Goal: Information Seeking & Learning: Compare options

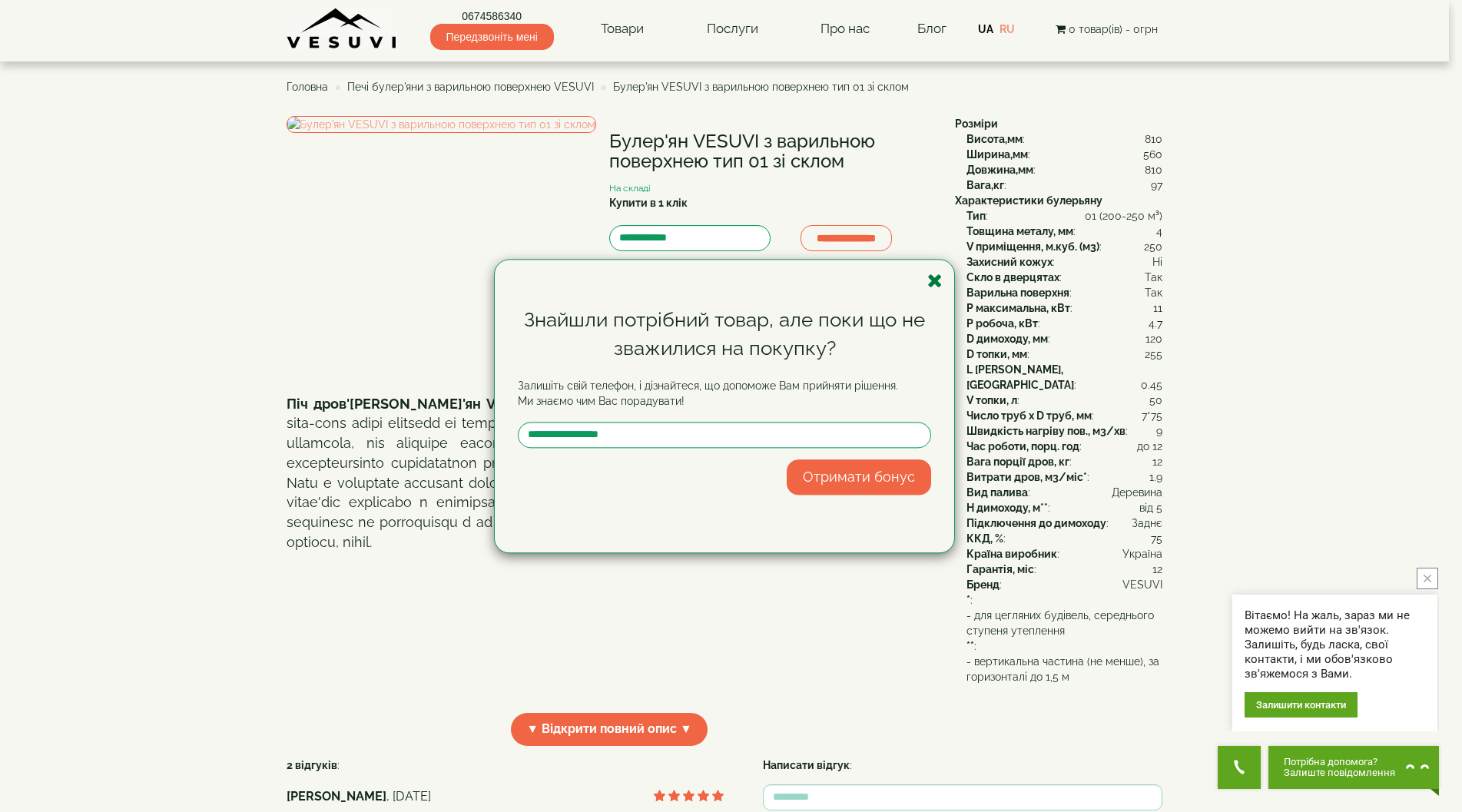
click at [732, 283] on icon "button" at bounding box center [935, 280] width 16 height 19
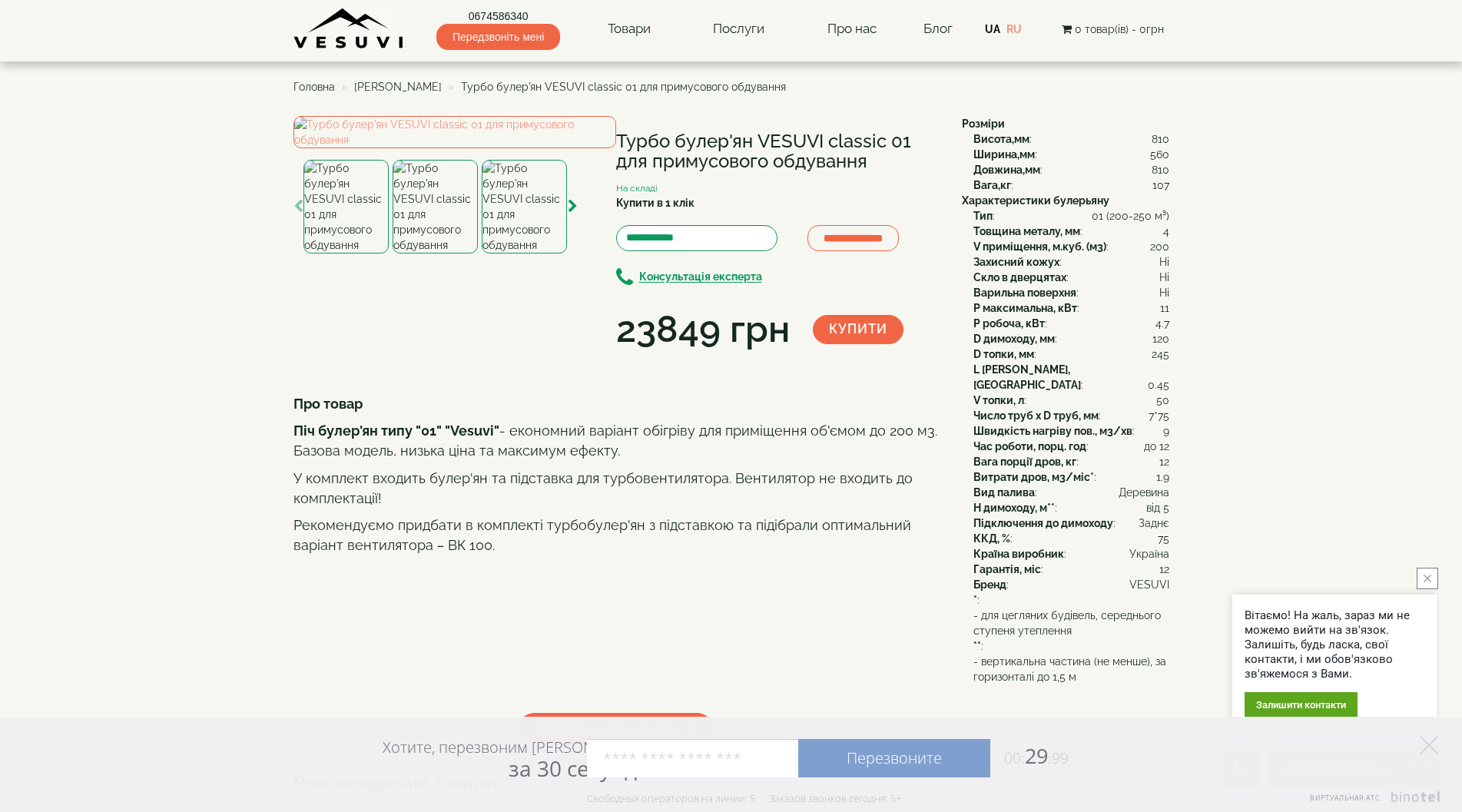
click at [447, 254] on img at bounding box center [435, 206] width 86 height 93
click at [524, 254] on img at bounding box center [525, 206] width 86 height 93
click at [576, 213] on icon "button" at bounding box center [572, 207] width 10 height 14
click at [573, 213] on icon "button" at bounding box center [572, 207] width 10 height 14
click at [523, 254] on img at bounding box center [525, 206] width 86 height 93
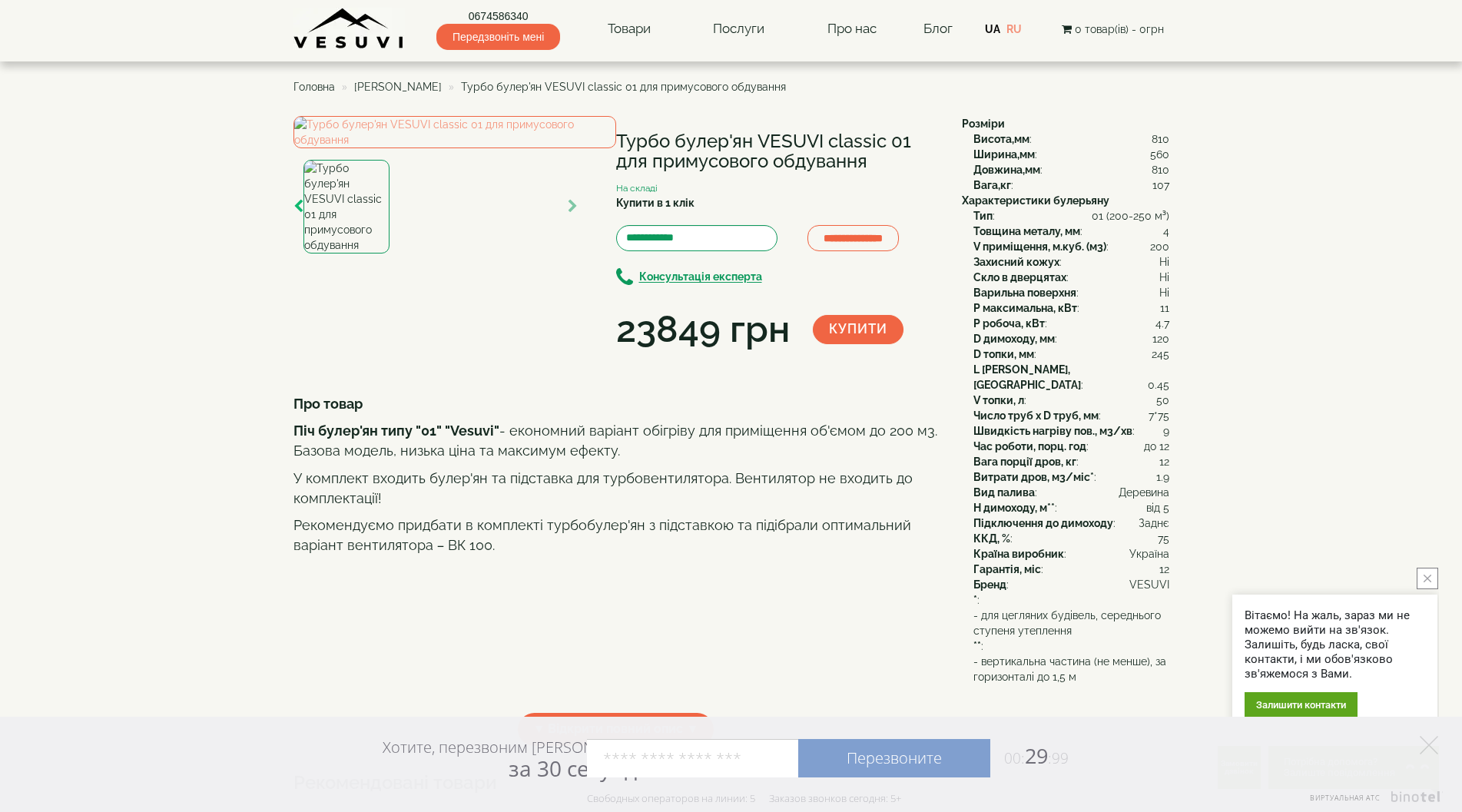
click at [296, 213] on icon "button" at bounding box center [298, 207] width 10 height 14
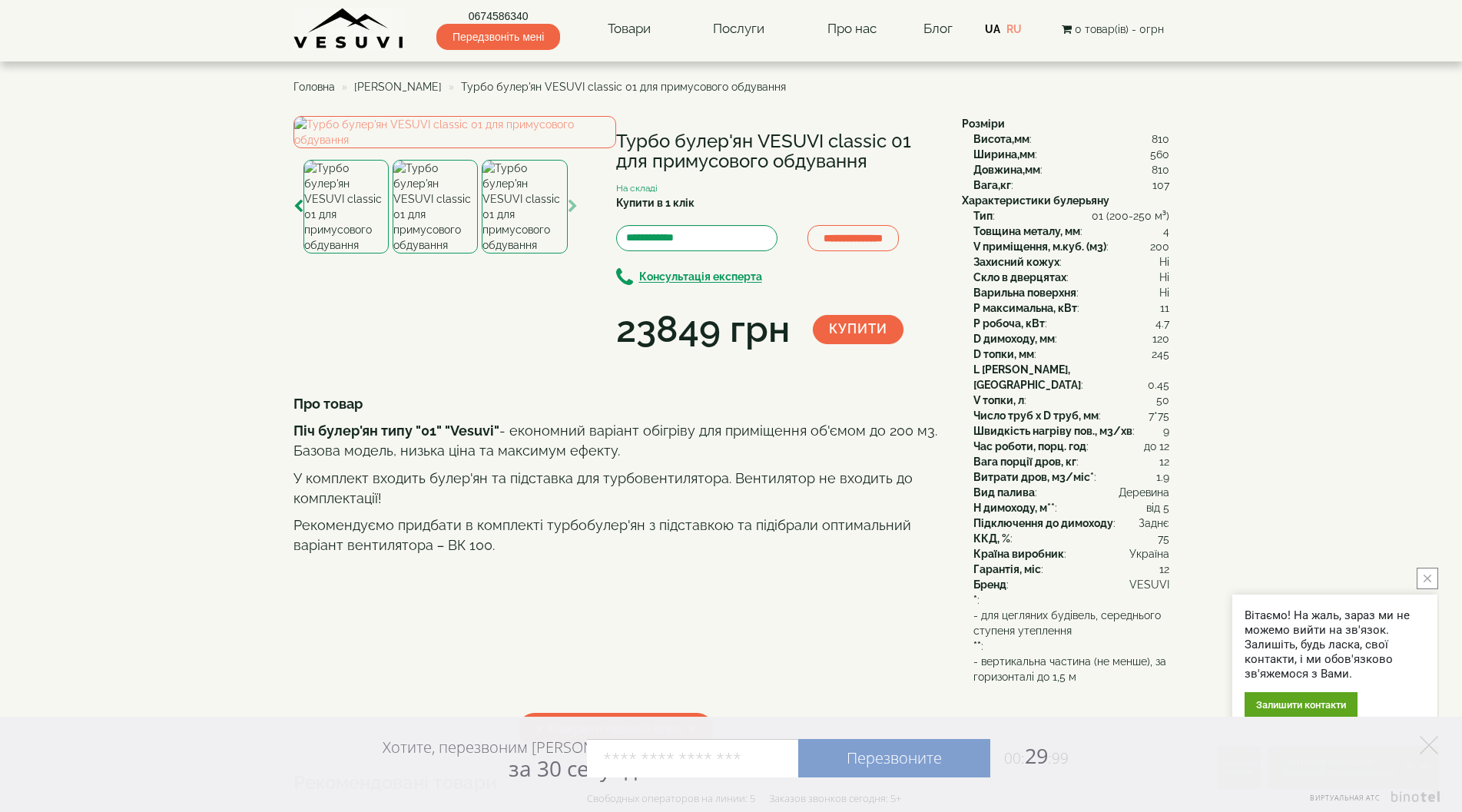
click at [431, 254] on img at bounding box center [435, 206] width 86 height 93
click at [419, 254] on img at bounding box center [435, 206] width 86 height 93
click at [337, 254] on img at bounding box center [346, 206] width 86 height 93
click at [462, 148] on img at bounding box center [455, 132] width 322 height 32
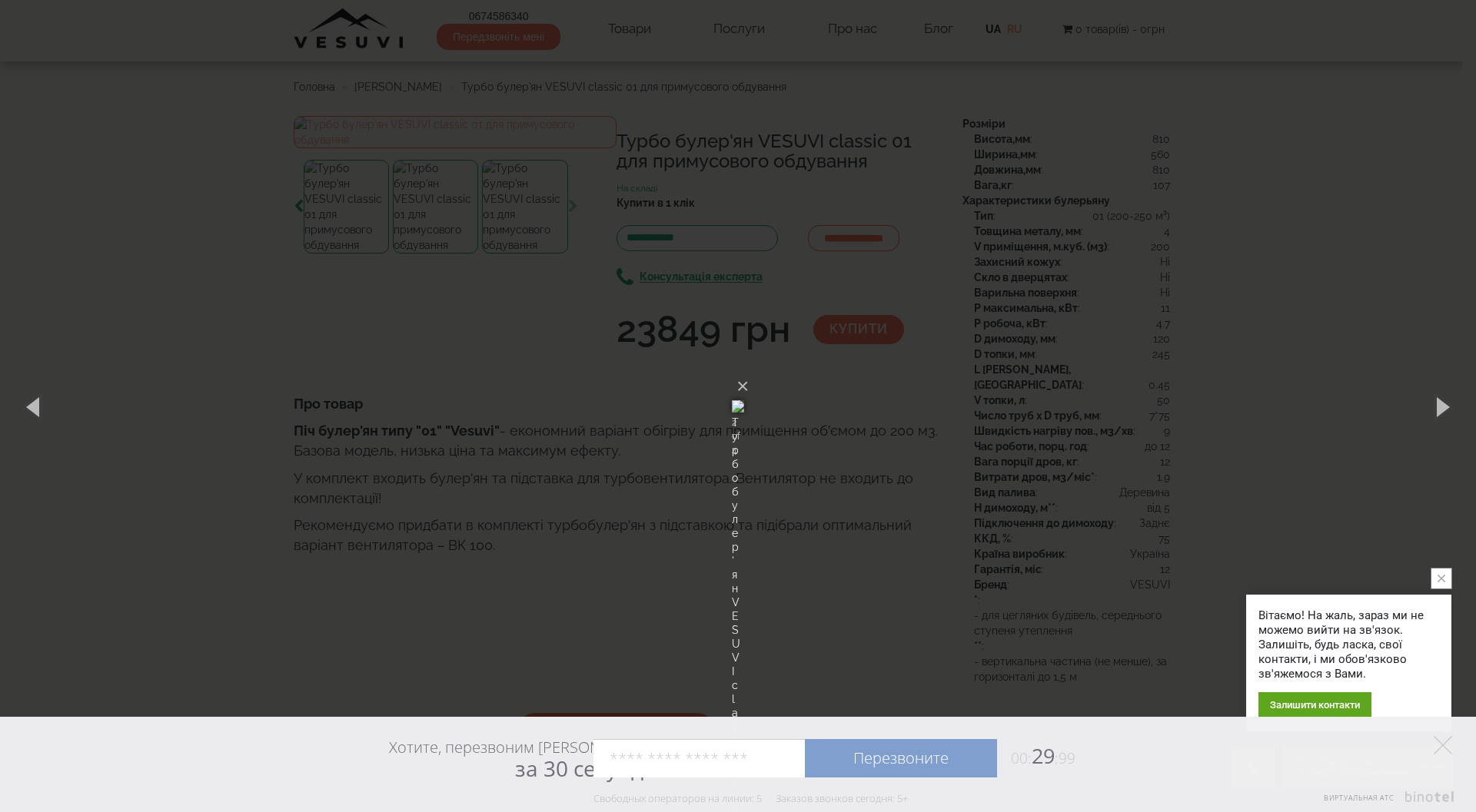
click at [437, 445] on div "× Турбо булер'ян VESUVI classic 01 для примусового обдування 2 of 4 Loading..." at bounding box center [738, 406] width 1476 height 812
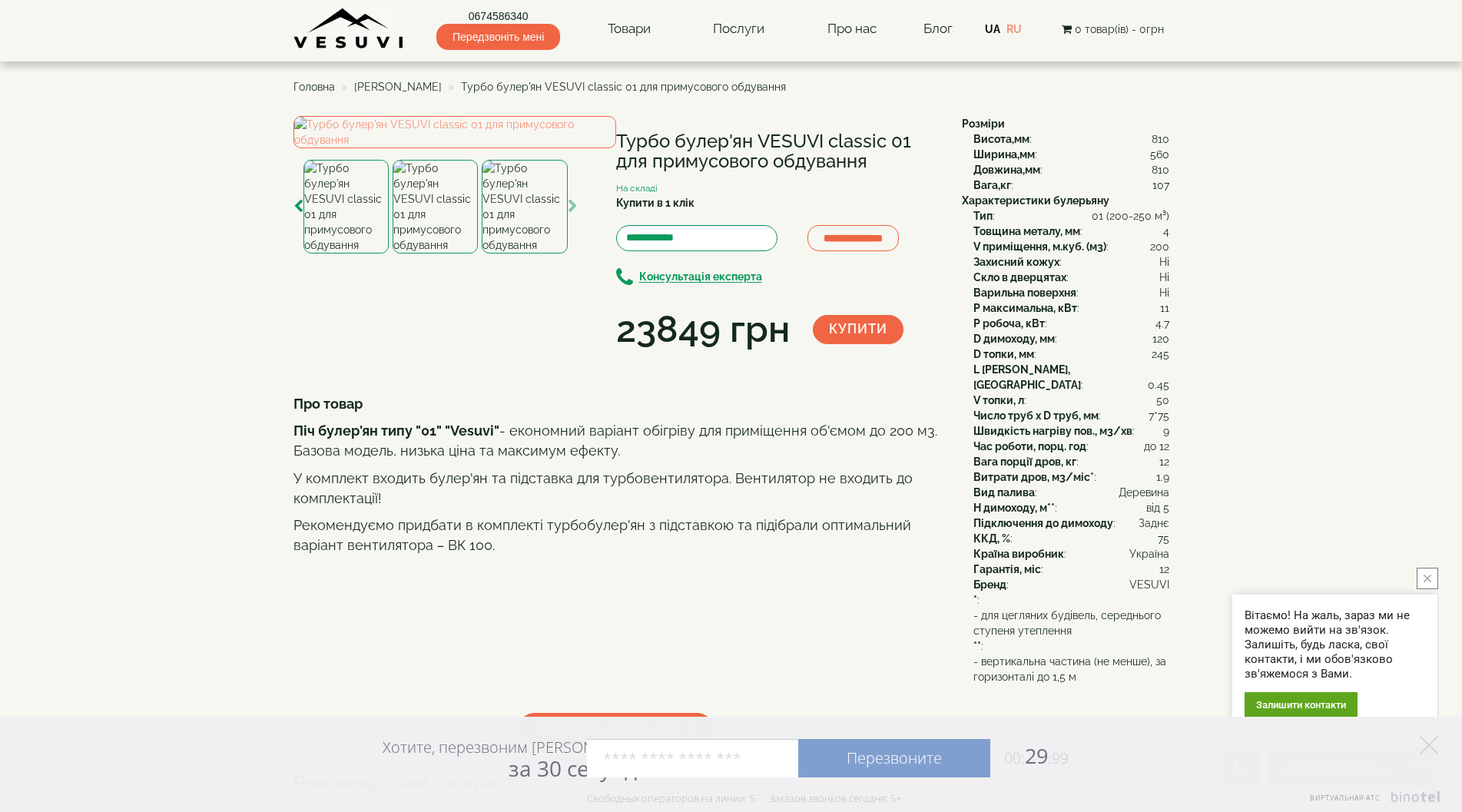
click at [438, 254] on img at bounding box center [435, 206] width 86 height 93
click at [487, 148] on img at bounding box center [455, 132] width 322 height 32
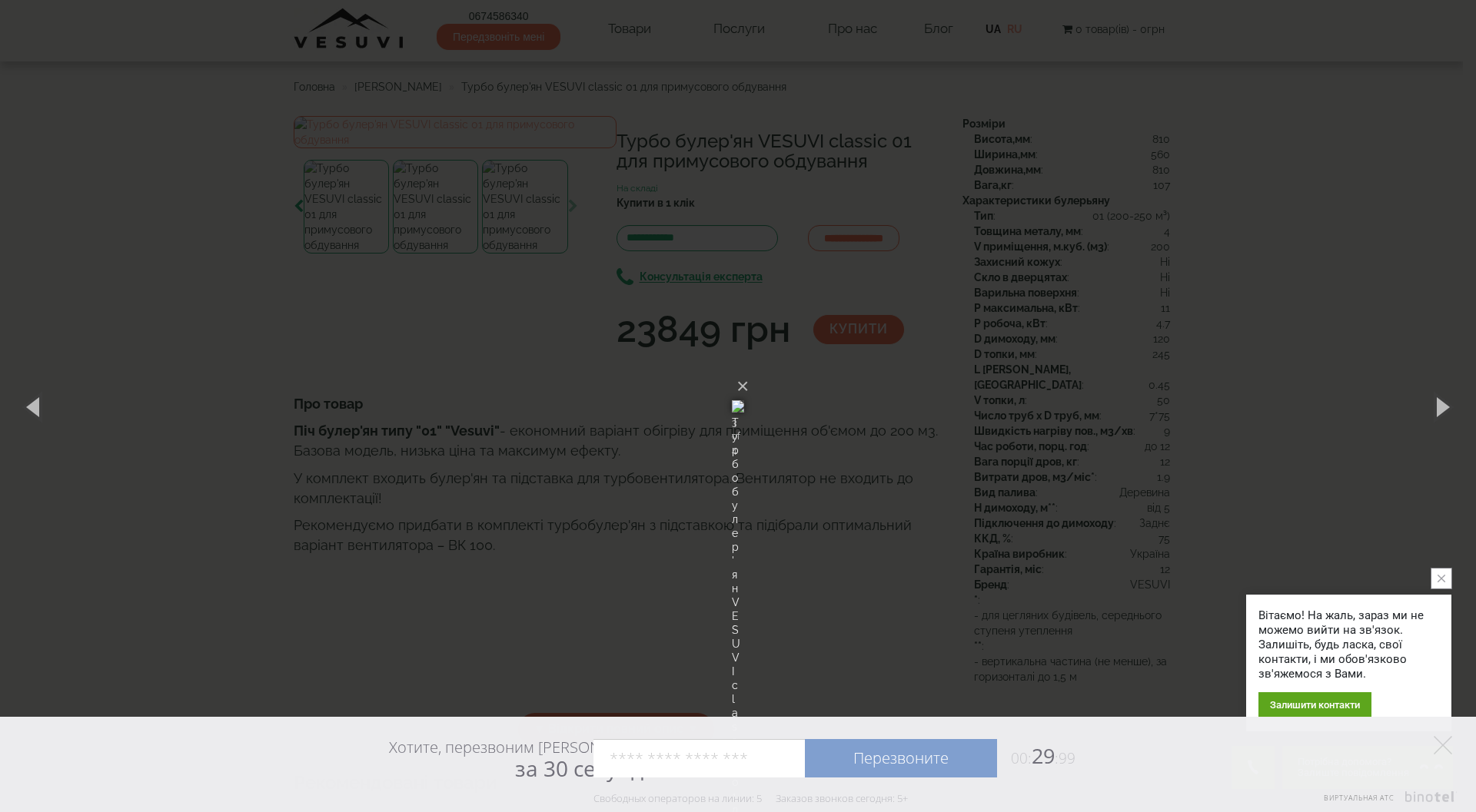
drag, startPoint x: 205, startPoint y: 239, endPoint x: 246, endPoint y: 189, distance: 64.7
click at [207, 234] on div "× Турбо булер'ян VESUVI classic 01 для примусового обдування 3 of 4 Loading..." at bounding box center [738, 406] width 1476 height 812
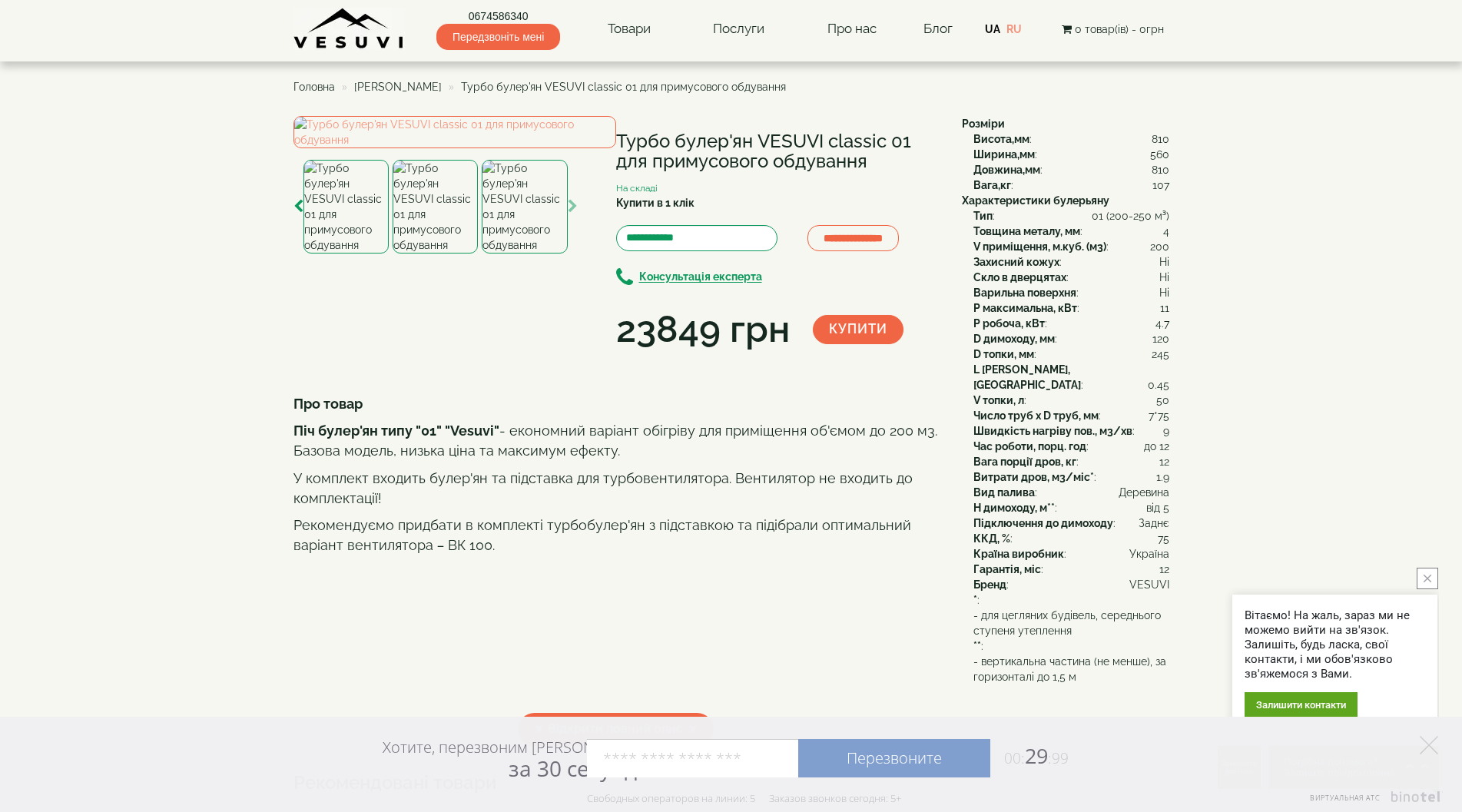
drag, startPoint x: 833, startPoint y: 164, endPoint x: 618, endPoint y: 164, distance: 215.0
click at [618, 164] on h1 "Турбо булер'ян VESUVI classic 01 для примусового обдування" at bounding box center [777, 152] width 322 height 40
copy h1 "для примусового обдування"
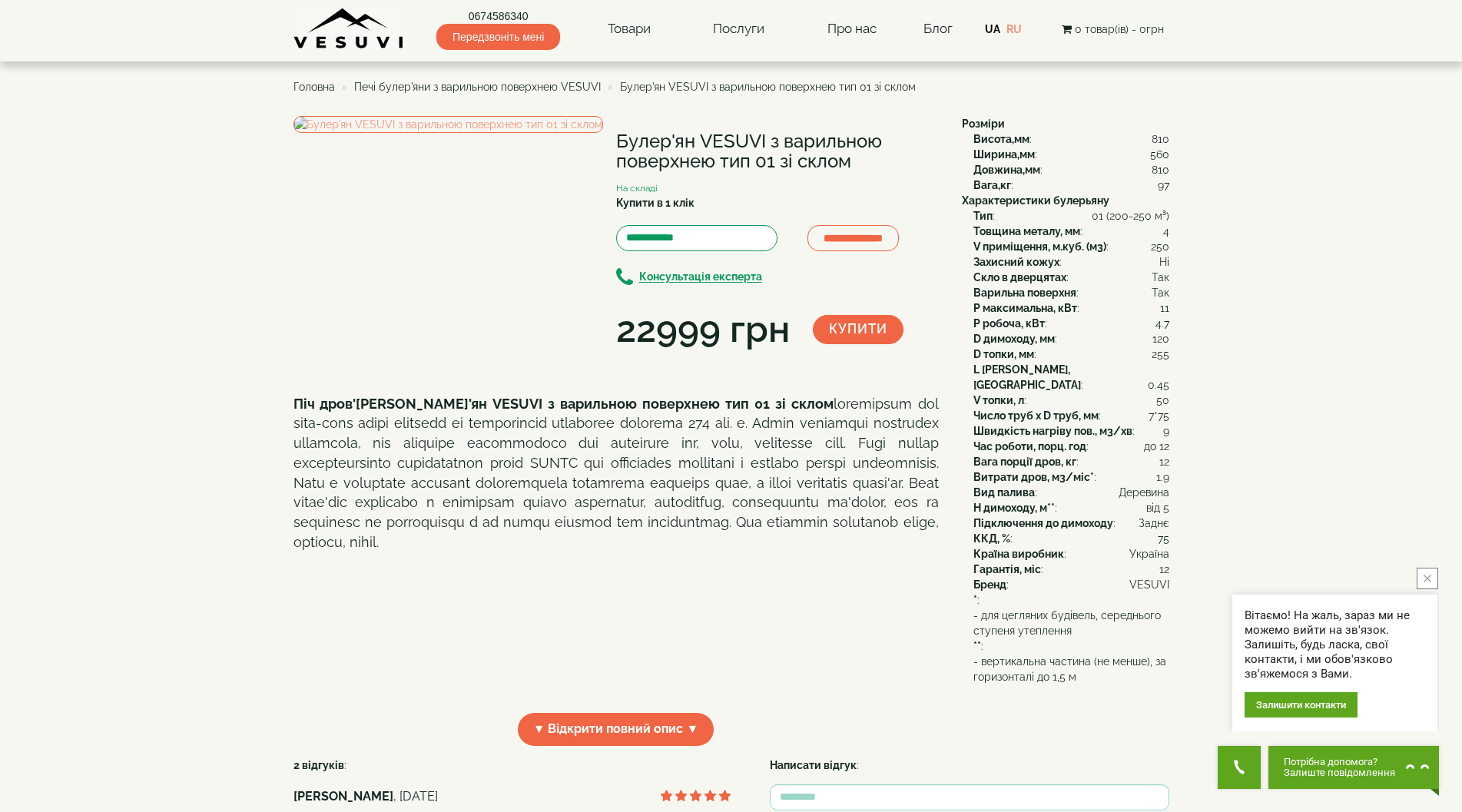
click at [181, 271] on body "Магазин Булер'яни VESUVI Мангали від заводу VESUVI Печі для лазні та сауни VESU…" at bounding box center [731, 636] width 1462 height 1273
drag, startPoint x: 617, startPoint y: 134, endPoint x: 860, endPoint y: 167, distance: 245.2
click at [860, 167] on h1 "Булер'ян VESUVI з варильною поверхнею тип 01 зі склом" at bounding box center [777, 152] width 322 height 40
copy h1 "Булер'ян VESUVI з варильною поверхнею тип 01 зі склом"
click at [606, 356] on div "**********" at bounding box center [622, 236] width 657 height 240
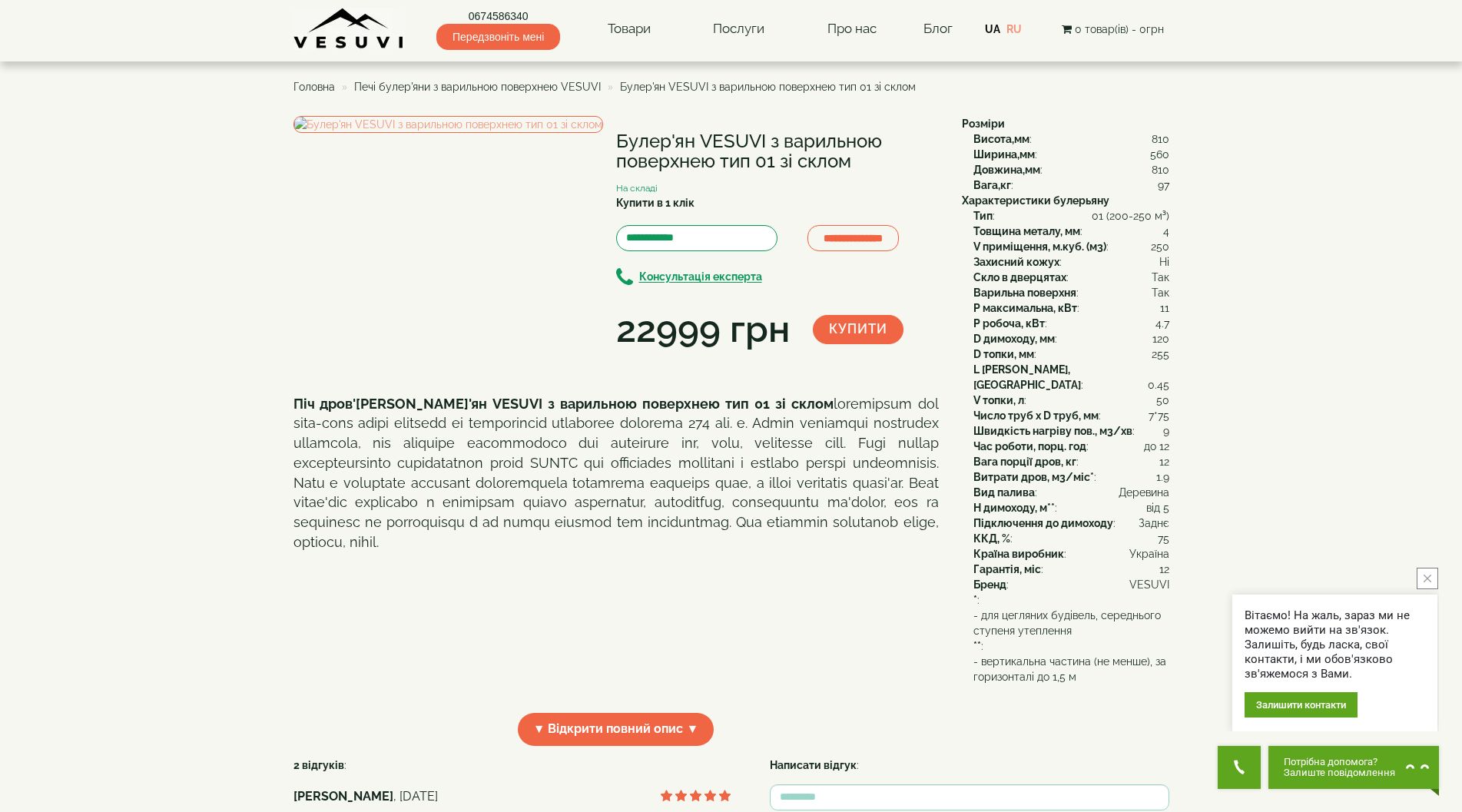
drag, startPoint x: 153, startPoint y: 170, endPoint x: 329, endPoint y: 83, distance: 196.3
click at [155, 167] on body "Магазин Булер'яни VESUVI Мангали від заводу VESUVI Печі для лазні та сауни VESU…" at bounding box center [731, 636] width 1462 height 1273
